Goal: Find specific page/section: Locate a particular part of the current website

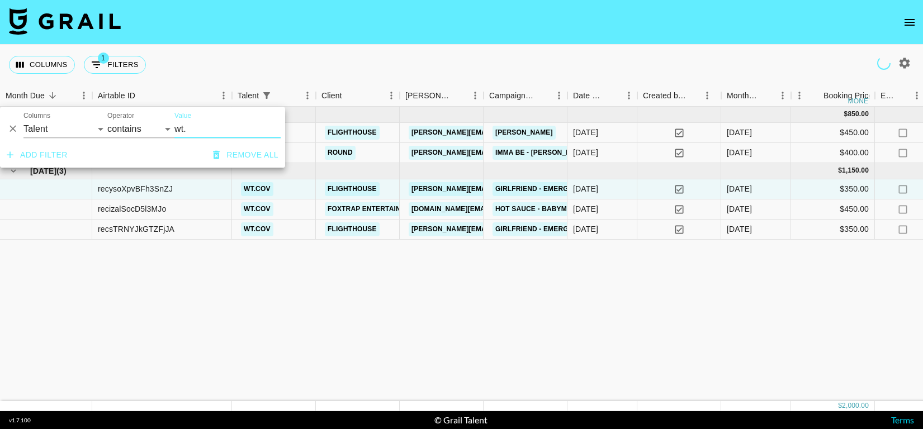
select select "talentName"
click at [246, 160] on button "Remove all" at bounding box center [246, 155] width 74 height 21
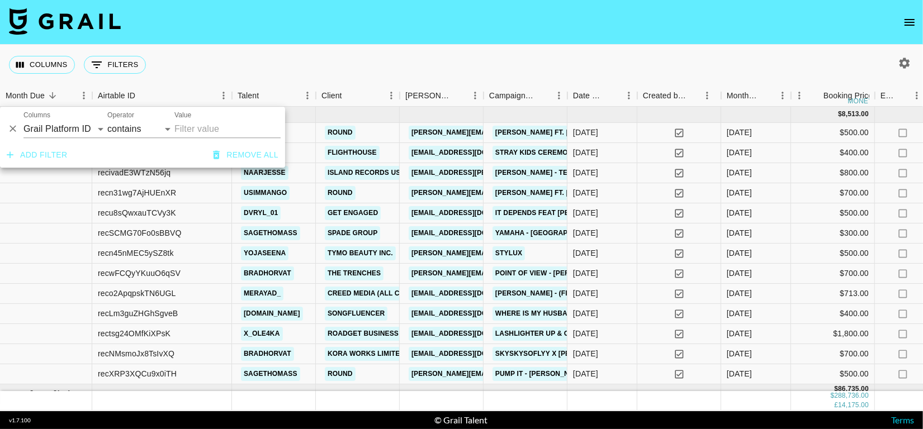
click at [356, 53] on div "Columns 0 Filters + Booking" at bounding box center [461, 65] width 923 height 40
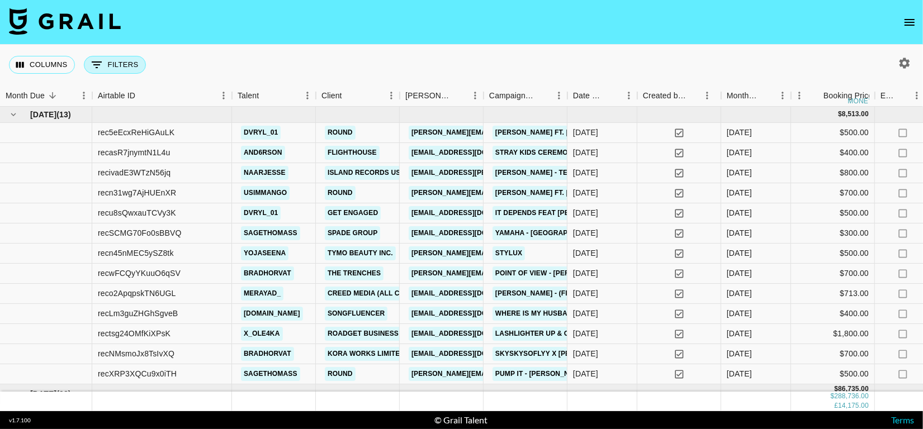
click at [112, 59] on button "0 Filters" at bounding box center [115, 65] width 62 height 18
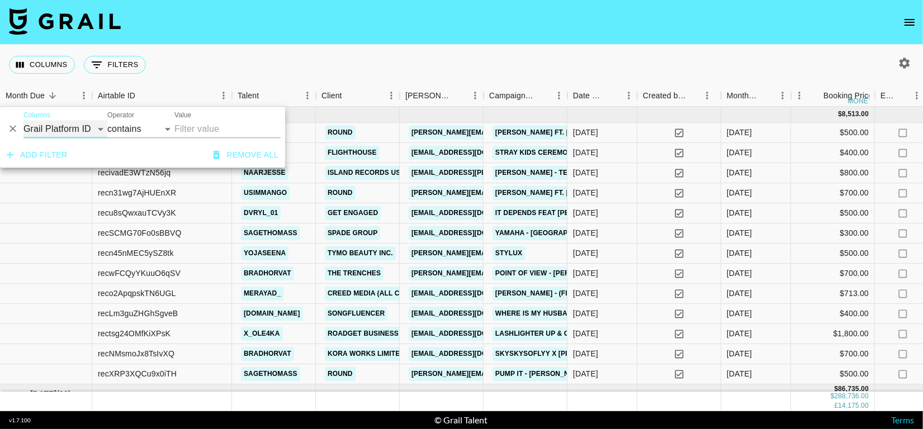
click at [72, 132] on select "Grail Platform ID Airtable ID Talent Manager Client [PERSON_NAME] Campaign (Typ…" at bounding box center [65, 129] width 84 height 18
select select "talentName"
click at [23, 120] on select "Grail Platform ID Airtable ID Talent Manager Client [PERSON_NAME] Campaign (Typ…" at bounding box center [65, 129] width 84 height 18
click at [200, 129] on input "Value" at bounding box center [227, 129] width 106 height 18
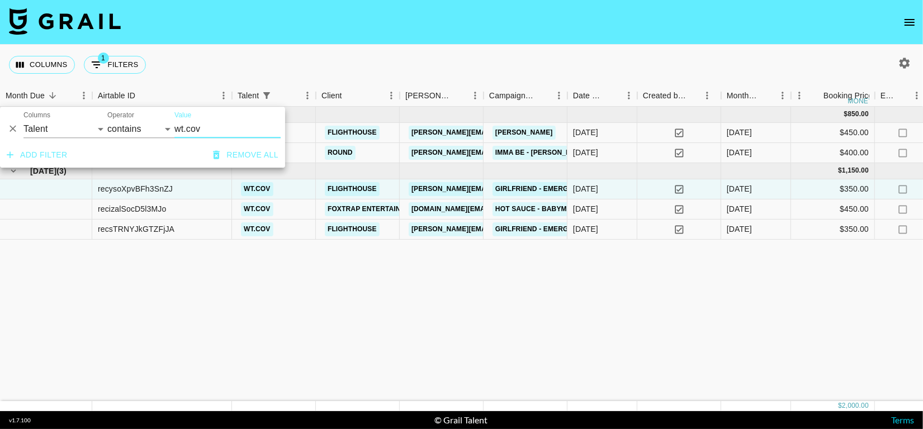
type input "wt.cov"
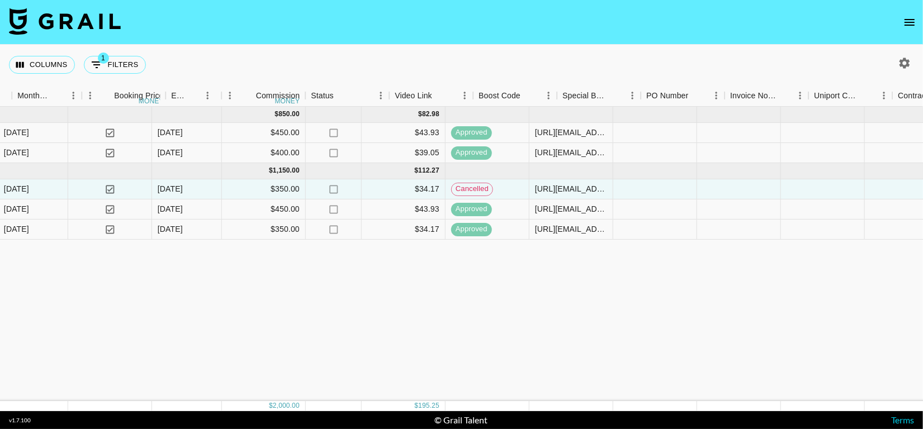
scroll to position [0, 1058]
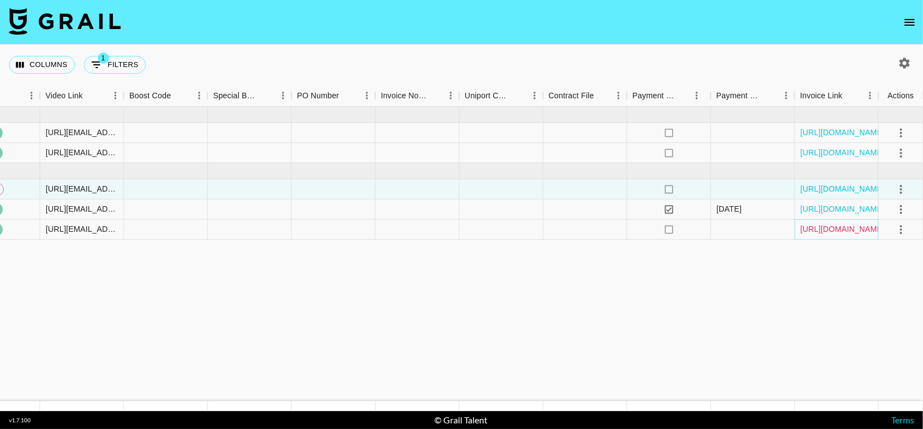
click at [834, 235] on link "[URL][DOMAIN_NAME]" at bounding box center [843, 229] width 84 height 11
